Goal: Find specific page/section: Find specific page/section

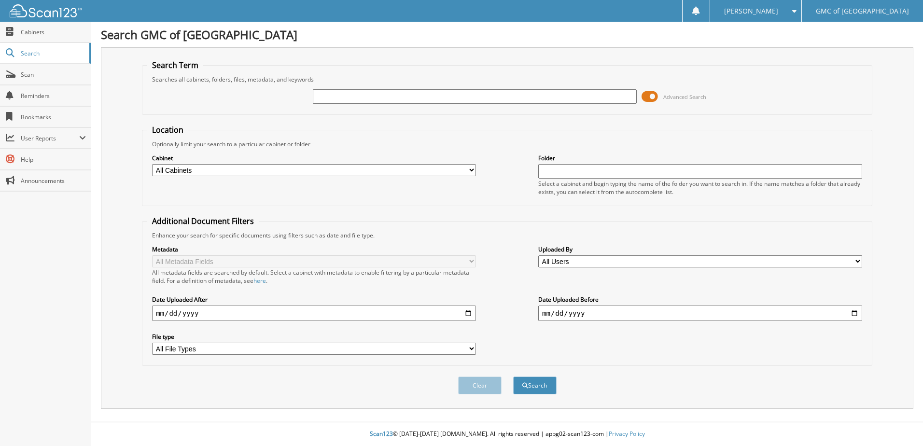
click at [340, 86] on div "Advanced Search" at bounding box center [507, 96] width 720 height 26
click at [340, 97] on input "text" at bounding box center [475, 96] width 324 height 14
type input "m"
type input "h"
type input "hampton"
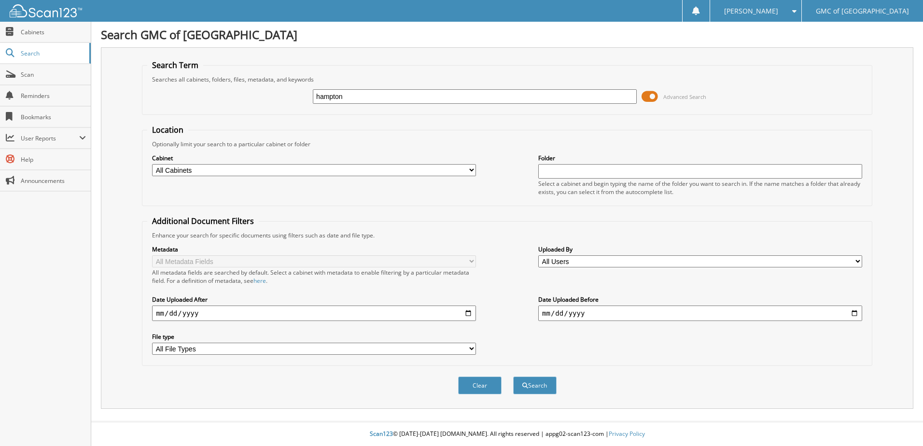
click at [513, 376] on button "Search" at bounding box center [534, 385] width 43 height 18
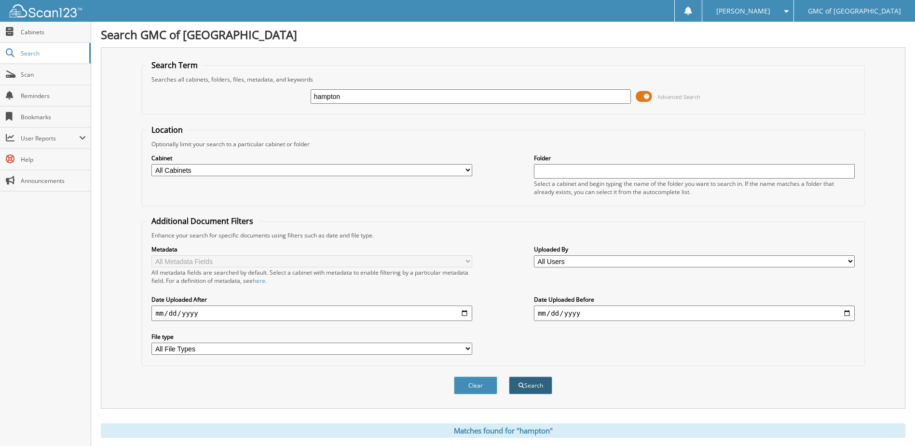
click at [532, 386] on button "Search" at bounding box center [530, 385] width 43 height 18
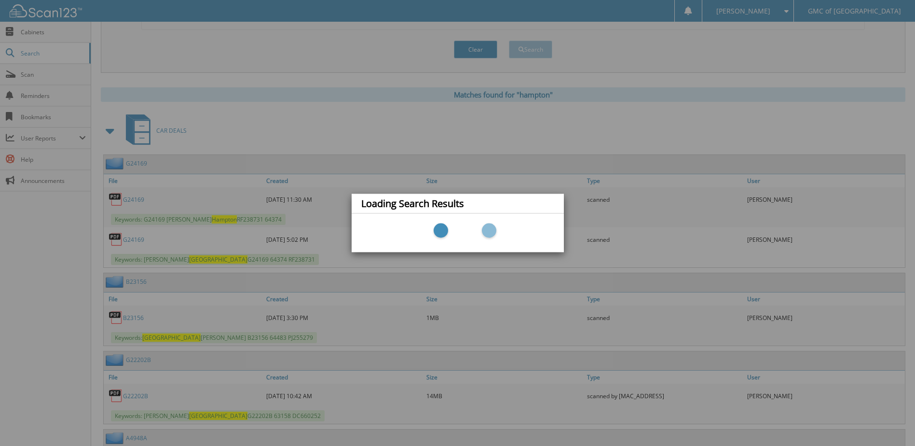
scroll to position [338, 0]
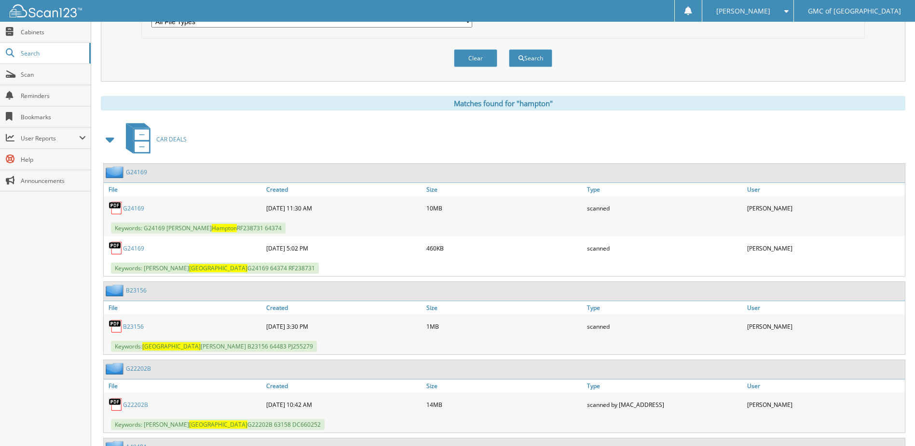
scroll to position [338, 0]
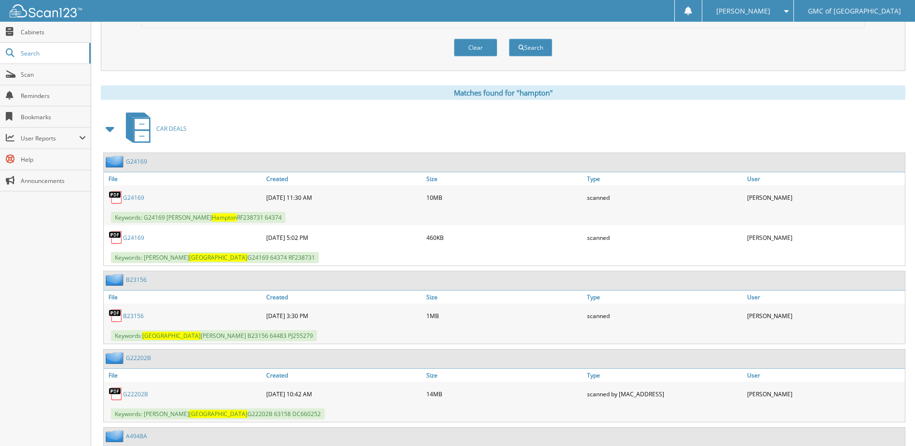
click at [132, 198] on link "G24169" at bounding box center [133, 198] width 21 height 8
